Goal: Task Accomplishment & Management: Complete application form

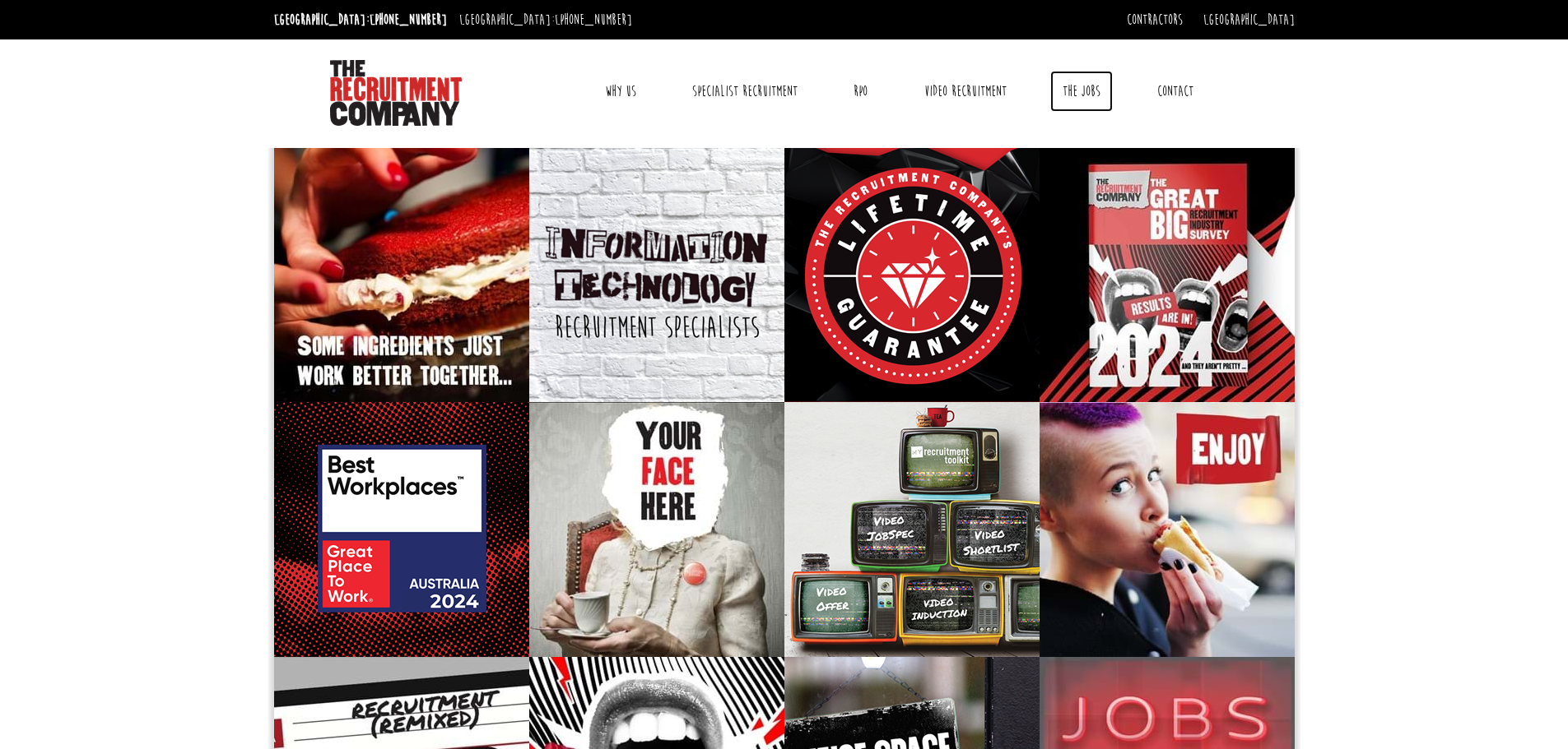
click at [1080, 86] on link "The Jobs" at bounding box center [1081, 91] width 62 height 41
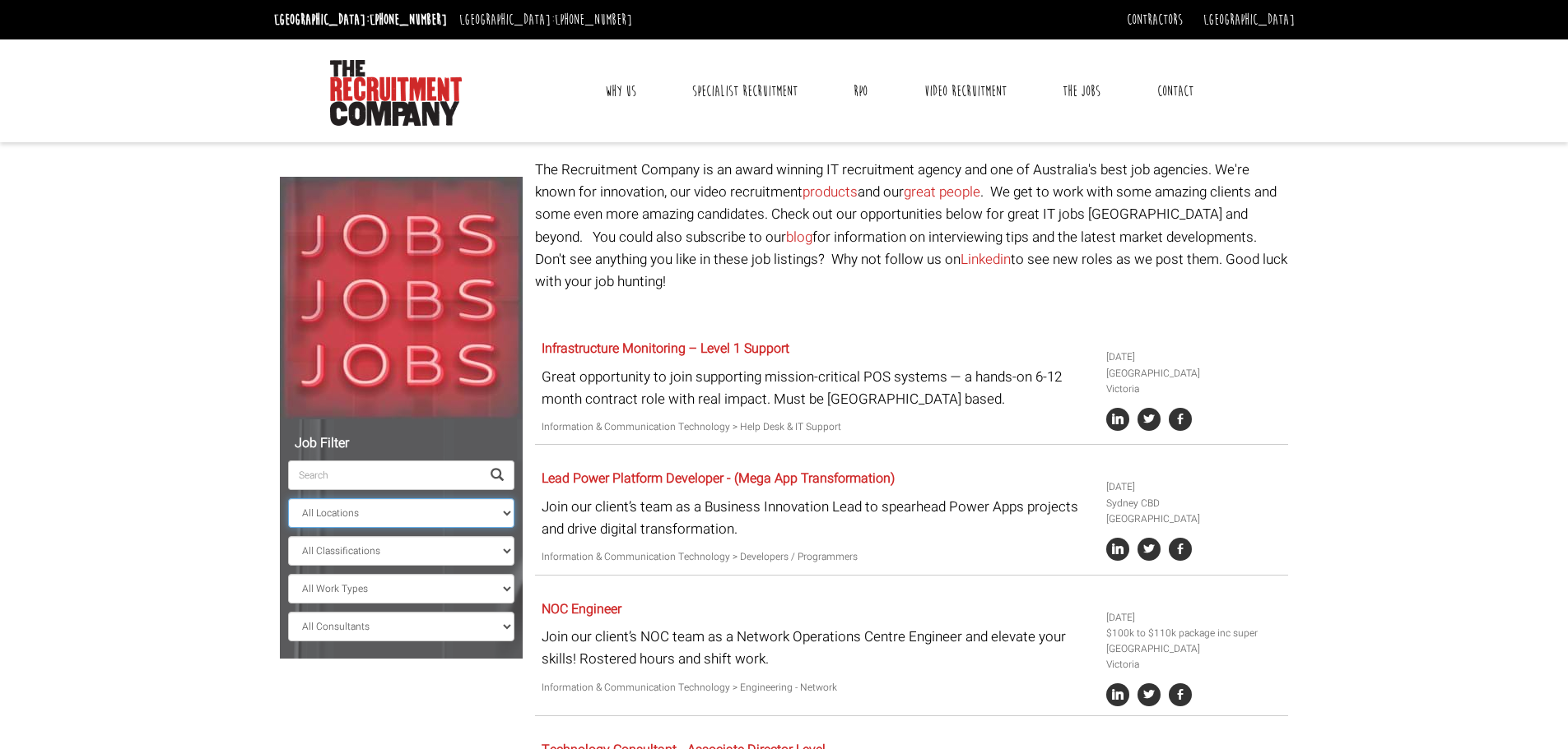
click at [504, 518] on select "All Locations Sydney Melbourne Ireland Sydney CBD Parramatta Circular Quay Nort…" at bounding box center [401, 513] width 226 height 30
select select "[GEOGRAPHIC_DATA]"
click at [288, 498] on select "All Locations Sydney Melbourne Ireland Sydney CBD Parramatta Circular Quay Nort…" at bounding box center [401, 513] width 226 height 30
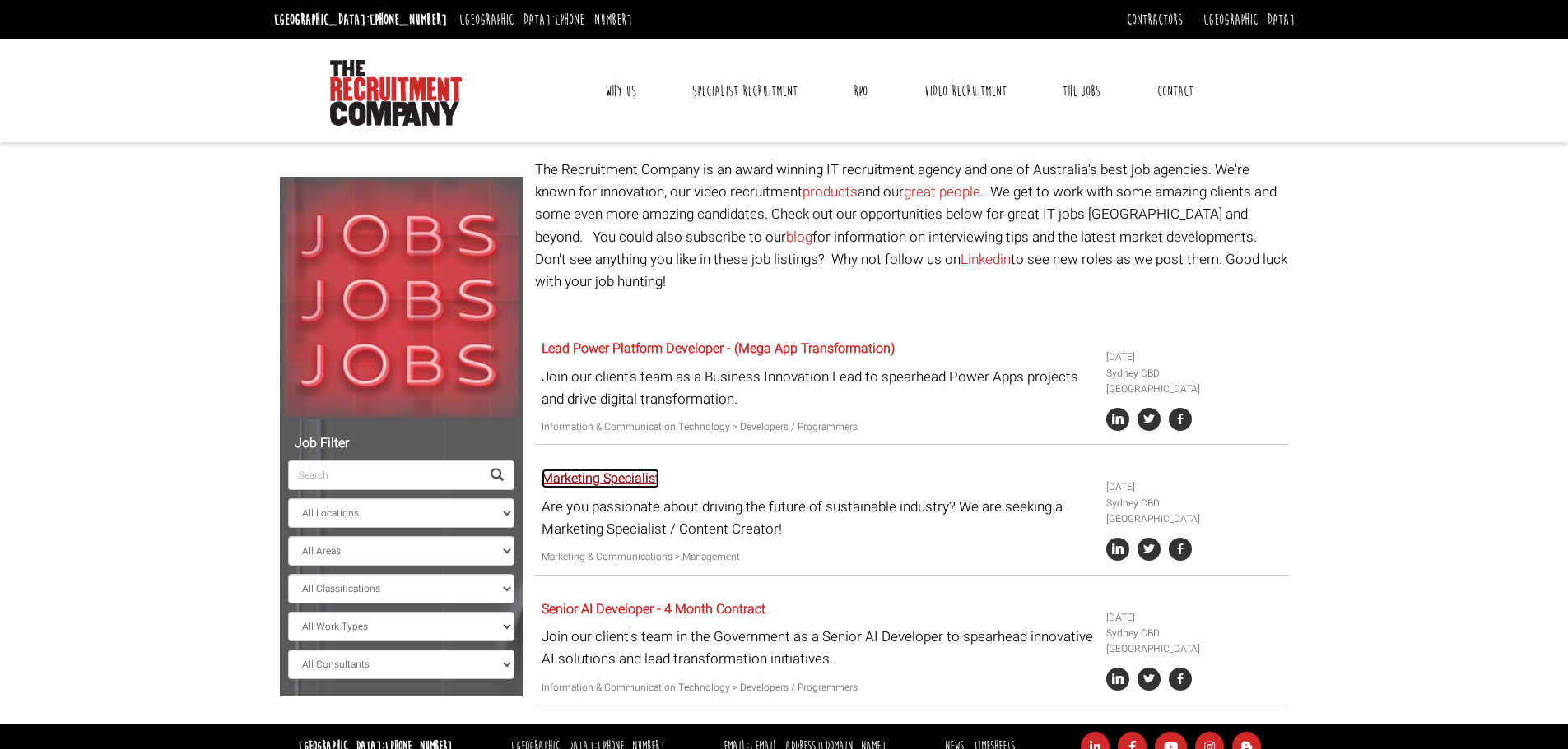
click at [626, 469] on link "Marketing Specialist" at bounding box center [600, 478] width 117 height 20
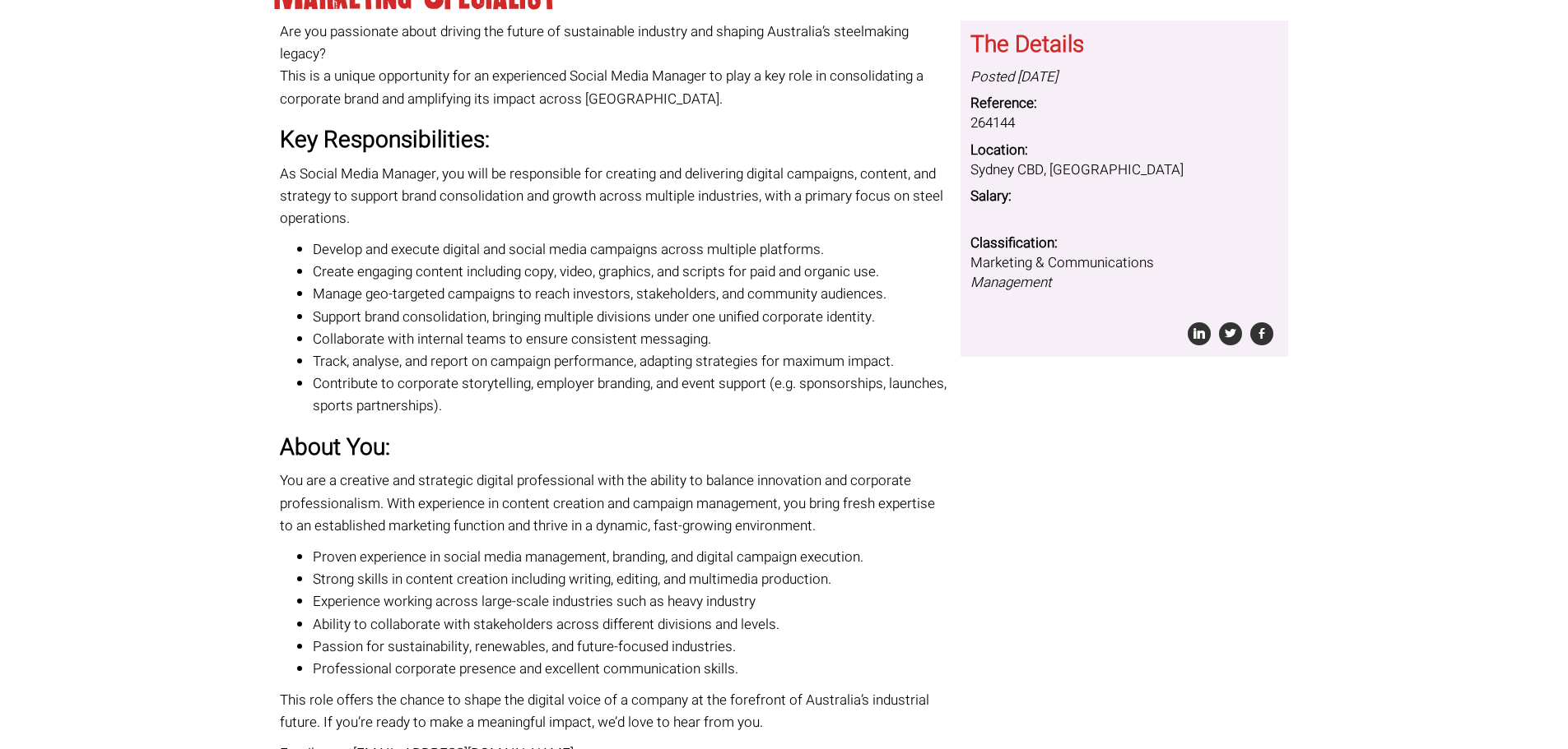
scroll to position [329, 0]
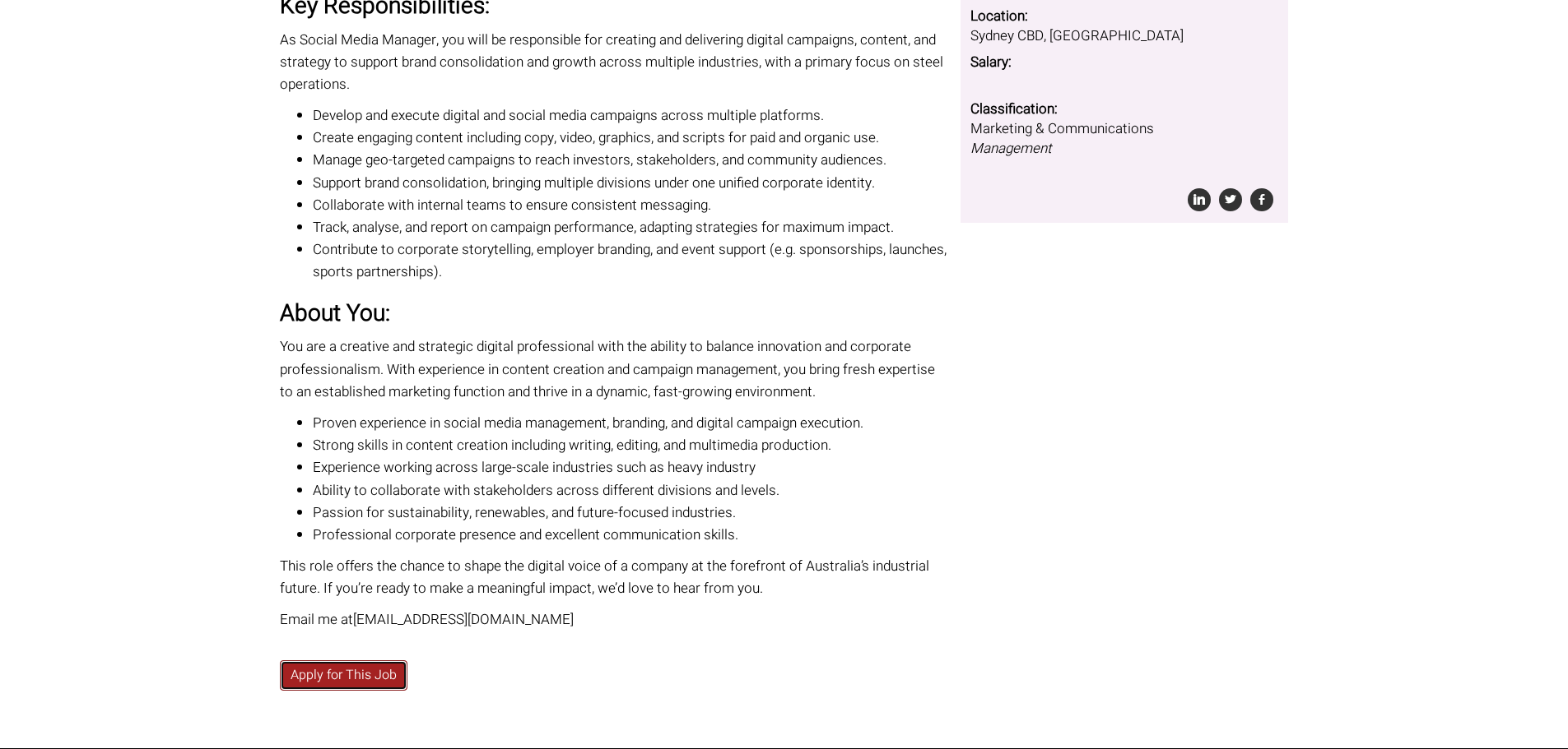
click at [332, 683] on link "Apply for This Job" at bounding box center [344, 675] width 128 height 31
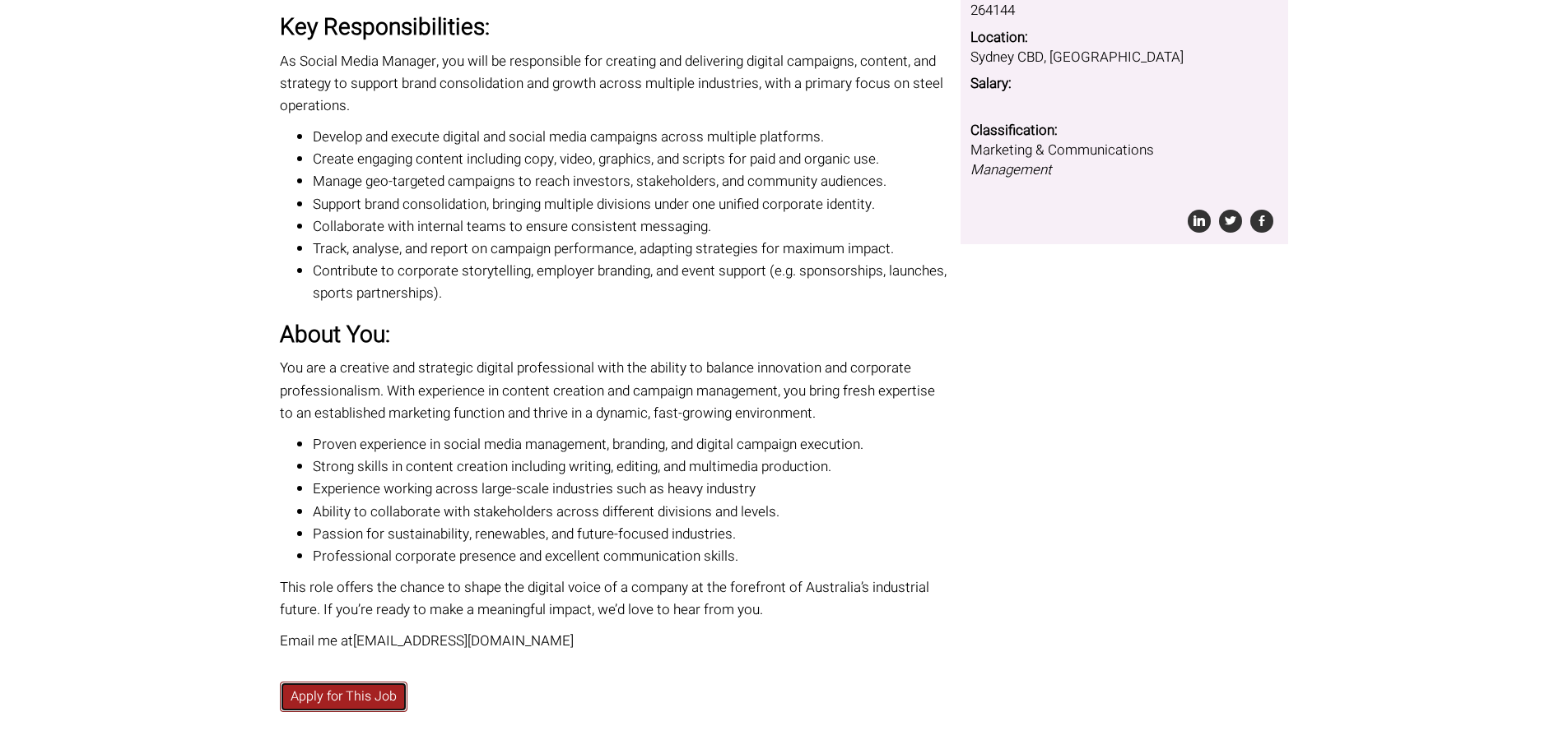
scroll to position [82, 0]
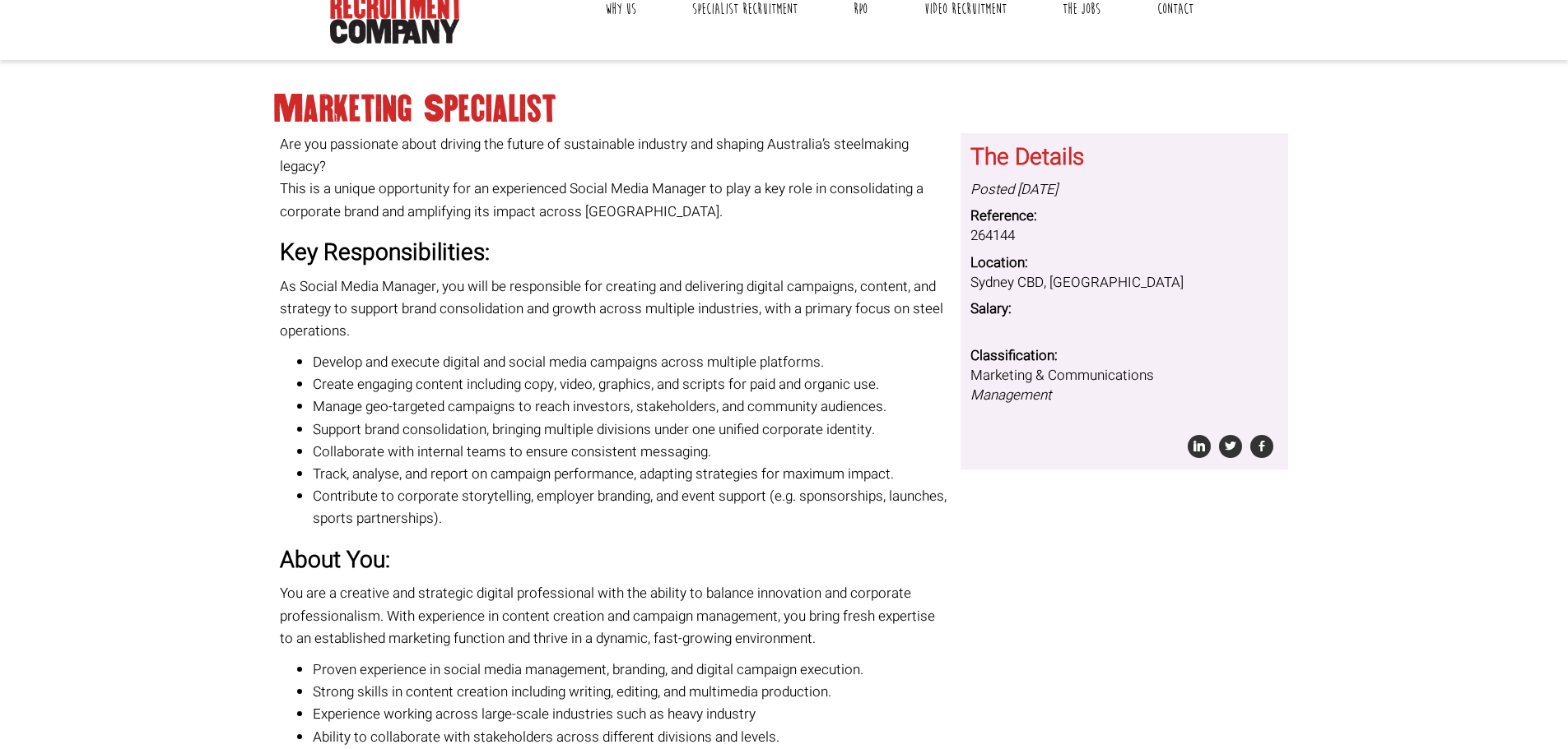
drag, startPoint x: 1050, startPoint y: 519, endPoint x: 1053, endPoint y: 527, distance: 8.5
click at [1049, 525] on div "Marketing Specialist Are you passionate about driving the future of sustainable…" at bounding box center [784, 535] width 1032 height 919
